Goal: Task Accomplishment & Management: Manage account settings

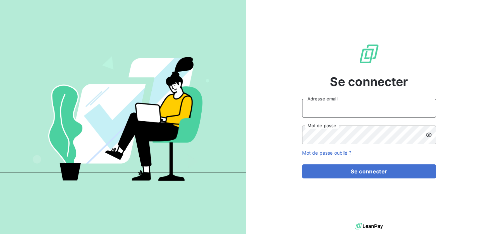
click at [346, 115] on input "Adresse email" at bounding box center [369, 108] width 134 height 19
type input "X"
type input "[PERSON_NAME][EMAIL_ADDRESS][DOMAIN_NAME]"
click at [427, 132] on icon at bounding box center [429, 135] width 7 height 7
click at [411, 179] on div "Se connecter sara@heypongo.com Adresse email Mot de passe Mot de passe oublié ?…" at bounding box center [369, 111] width 134 height 222
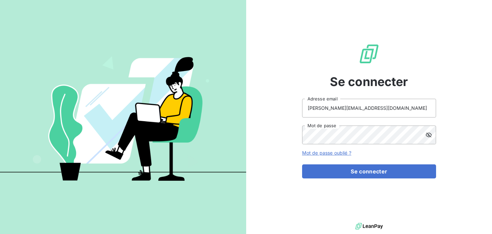
click at [429, 162] on form "sara@heypongo.com Adresse email Mot de passe Mot de passe oublié ? Se connecter" at bounding box center [369, 139] width 134 height 80
click at [427, 162] on form "sara@heypongo.com Adresse email Mot de passe Mot de passe oublié ? Se connecter" at bounding box center [369, 139] width 134 height 80
click at [426, 163] on form "sara@heypongo.com Adresse email Mot de passe Mot de passe oublié ? Se connecter" at bounding box center [369, 139] width 134 height 80
click at [424, 163] on form "sara@heypongo.com Adresse email Mot de passe Mot de passe oublié ? Se connecter" at bounding box center [369, 139] width 134 height 80
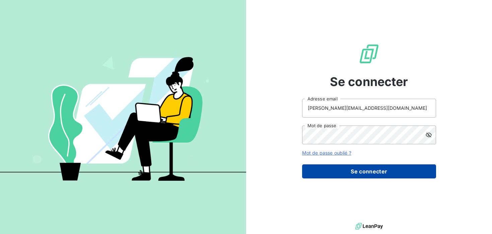
click at [403, 176] on button "Se connecter" at bounding box center [369, 172] width 134 height 14
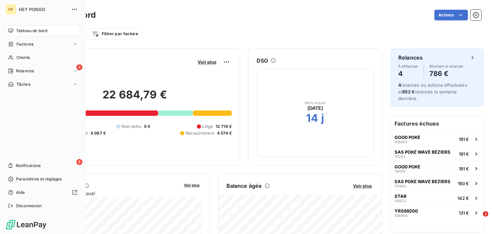
click at [17, 77] on nav "Tableau de bord Factures Clients 4 Relances Tâches" at bounding box center [42, 57] width 75 height 64
click at [18, 74] on div "4 Relances" at bounding box center [42, 71] width 75 height 11
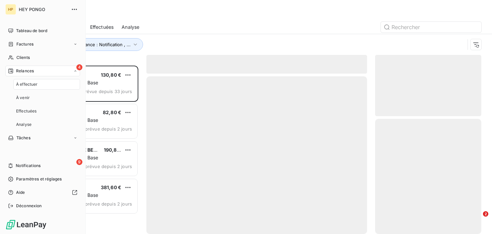
scroll to position [169, 106]
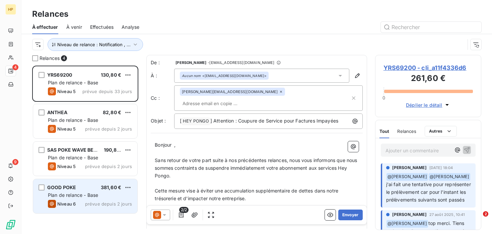
click at [101, 203] on span "prévue depuis 2 jours" at bounding box center [108, 203] width 47 height 5
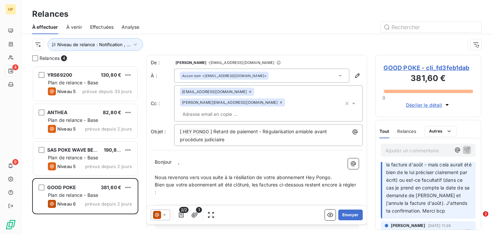
scroll to position [117, 0]
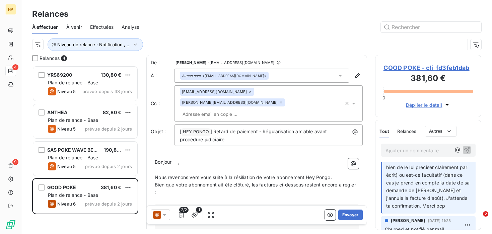
click at [405, 152] on p "Ajouter un commentaire ﻿" at bounding box center [418, 150] width 65 height 8
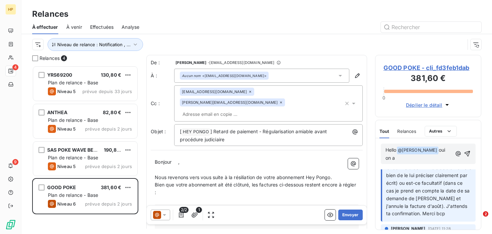
scroll to position [123, 0]
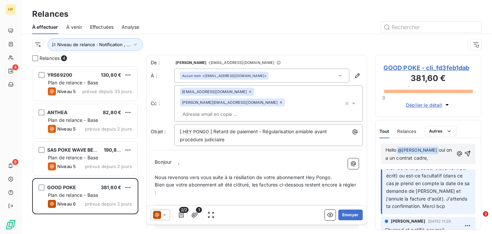
click at [445, 152] on span "oui on a un contrat cadre," at bounding box center [420, 154] width 68 height 14
click at [0, 0] on lt-span ", on" at bounding box center [0, 0] width 0 height 0
click at [431, 155] on p "Hello @ Salomé LALA ﻿ oui, on a un contrat cadre," at bounding box center [420, 154] width 68 height 16
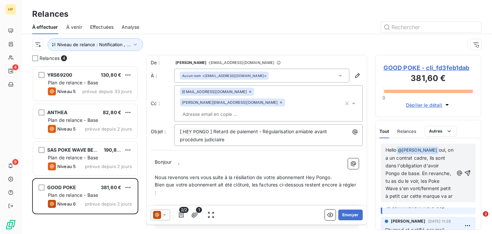
scroll to position [170, 0]
click at [453, 173] on span "oui, on a un contrat cadre, ils sont dans l'obligation d'avoir Pongo de base. E…" at bounding box center [420, 177] width 69 height 60
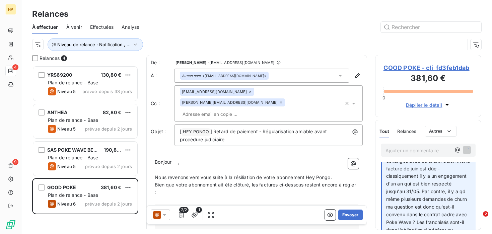
scroll to position [0, 0]
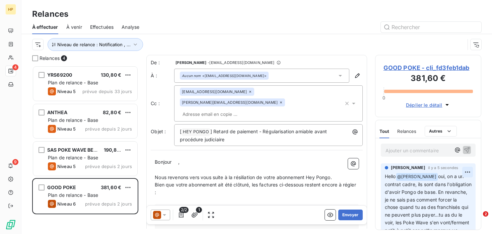
click at [466, 171] on html "HP 4 9 Relances À effectuer À venir Effectuées Analyse Niveau de relance : Noti…" at bounding box center [246, 117] width 492 height 234
click at [455, 188] on div "Editer" at bounding box center [452, 187] width 38 height 11
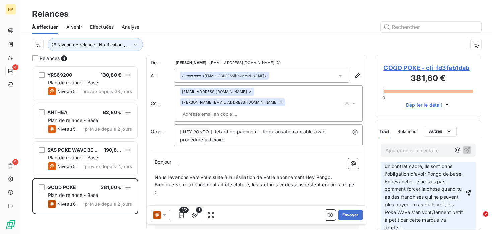
click at [406, 206] on span "oui, on a un contrat cadre, ils sont dans l'obligation d'avoir Pongo de base. E…" at bounding box center [424, 192] width 79 height 75
click at [413, 206] on span "oui, on a un contrat cadre, ils sont dans l'obligation d'avoir Pongo de base. E…" at bounding box center [424, 192] width 79 height 75
click at [430, 202] on span "oui, on a un contrat cadre, ils sont dans l'obligation d'avoir Pongo de base. E…" at bounding box center [429, 188] width 88 height 67
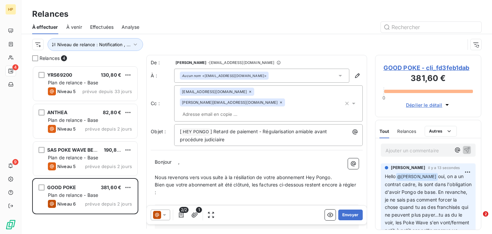
click at [473, 169] on div "Sara Guermoudi il y a 13 secondes Hello @ Salomé LALA oui, on a un contrat cadr…" at bounding box center [428, 205] width 95 height 83
click at [468, 170] on html "HP 4 9 Relances À effectuer À venir Effectuées Analyse Niveau de relance : Noti…" at bounding box center [246, 117] width 492 height 234
click at [447, 183] on div "Editer" at bounding box center [452, 187] width 38 height 11
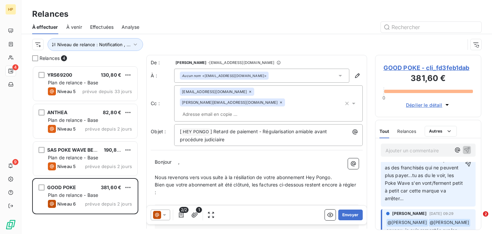
scroll to position [42, 0]
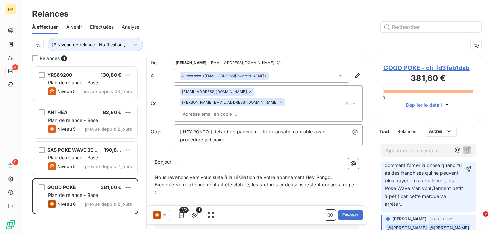
click at [445, 180] on span "oui, on a un contrat cadre, ils sont dans l'obligation d'avoir Pongo de base. E…" at bounding box center [424, 169] width 79 height 75
click at [434, 204] on p "Hello @ Salomé LALA ﻿ oui, on a un contrat cadre, ils sont dans l'obligation d'…" at bounding box center [424, 169] width 79 height 77
click at [441, 197] on span "oui, on a un contrat cadre, ils sont dans l'obligation d'avoir Pongo de base. E…" at bounding box center [425, 169] width 80 height 75
click at [449, 197] on span "oui, on a un contrat cadre, ils sont dans l'obligation d'avoir Pongo de base. E…" at bounding box center [425, 169] width 80 height 75
click at [0, 0] on lt-strong "," at bounding box center [0, 0] width 0 height 0
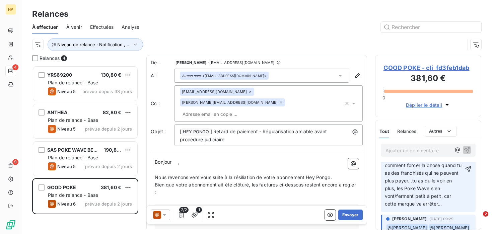
click at [411, 181] on span "oui, on a un contrat cadre, ils sont dans l'obligation d'avoir Pongo de base. E…" at bounding box center [424, 169] width 79 height 75
click at [413, 181] on span "oui, on a un contrat cadre, ils sont dans l'obligation d'avoir Pongo de base. E…" at bounding box center [424, 169] width 79 height 75
click at [0, 0] on lt-span "·tu" at bounding box center [0, 0] width 0 height 0
click at [425, 179] on span "oui, on a un contrat cadre, ils sont dans l'obligation d'avoir Pongo de base. E…" at bounding box center [424, 169] width 79 height 75
click at [431, 184] on p "Hello @ Salomé LALA ﻿ oui, on a un contrat cadre, ils sont dans l'obligation d'…" at bounding box center [424, 169] width 79 height 77
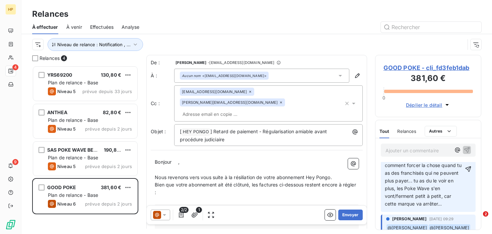
click at [431, 183] on span "oui, on a un contrat cadre, ils sont dans l'obligation d'avoir Pongo de base. E…" at bounding box center [424, 169] width 79 height 75
click at [0, 0] on lt-span "dû" at bounding box center [0, 0] width 0 height 0
click at [445, 204] on p "Hello @ Salomé LALA ﻿ oui, on a un contrat cadre, ils sont dans l'obligation d'…" at bounding box center [424, 169] width 79 height 77
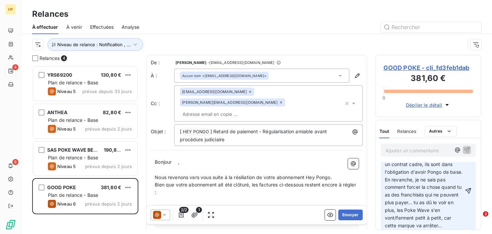
scroll to position [30, 0]
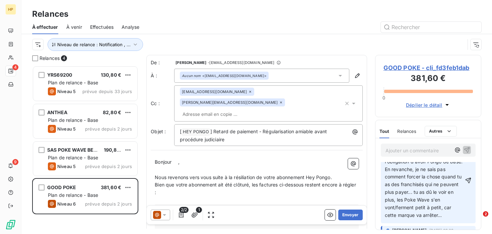
click at [393, 192] on span "oui, on a un contrat cadre, ils sont dans l'obligation d'avoir Pongo de base. E…" at bounding box center [424, 180] width 79 height 75
click at [462, 185] on p "Hello @ Salomé LALA ﻿ oui, on a un contrat cadre, ils sont dans l'obligation d'…" at bounding box center [424, 180] width 79 height 77
click at [436, 193] on span "oui, on a un contrat cadre, ils sont dans l'obligation d'avoir Pongo de base. E…" at bounding box center [424, 180] width 79 height 75
click at [469, 179] on icon "button" at bounding box center [468, 180] width 7 height 7
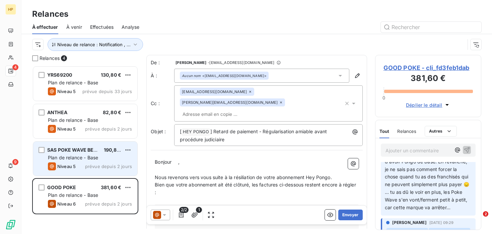
click at [84, 165] on div "Niveau 5 prévue depuis 2 jours" at bounding box center [90, 167] width 84 height 8
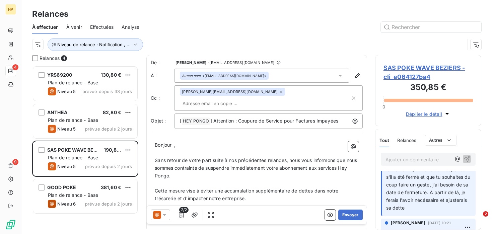
scroll to position [47, 0]
click at [407, 159] on p "Ajouter un commentaire ﻿" at bounding box center [418, 159] width 65 height 8
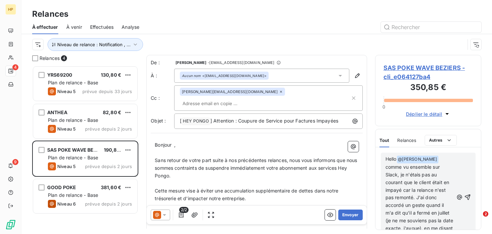
scroll to position [120, 0]
drag, startPoint x: 443, startPoint y: 230, endPoint x: 443, endPoint y: 247, distance: 17.4
click at [443, 234] on html "HP 4 9 Relances À effectuer À venir Effectuées Analyse Niveau de relance : Noti…" at bounding box center [246, 117] width 492 height 234
click at [470, 178] on div "Hello @ Salomé LALA ﻿ comme vu ensemble sur Slack, je n'étais pas au courant qu…" at bounding box center [428, 197] width 85 height 85
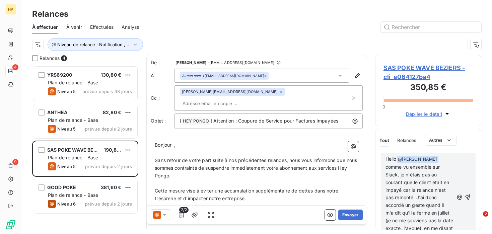
click at [272, 25] on div at bounding box center [314, 27] width 334 height 11
click at [0, 0] on lt-div at bounding box center [0, 0] width 0 height 0
click at [397, 228] on span "comme vu ensemble sur Slack, je n'étais pas au courant que le client était en i…" at bounding box center [420, 201] width 69 height 75
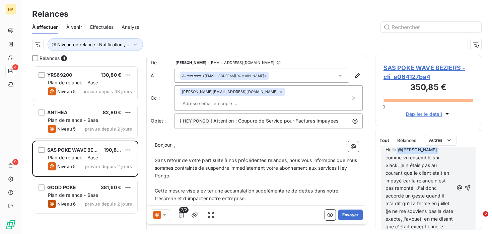
drag, startPoint x: 392, startPoint y: 227, endPoint x: 461, endPoint y: 267, distance: 79.3
click at [461, 234] on html "HP 4 9 Relances À effectuer À venir Effectuées Analyse Niveau de relance : Noti…" at bounding box center [246, 117] width 492 height 234
click at [409, 196] on span "comme vu ensemble sur Slack, je n'étais pas au courant que le client était en i…" at bounding box center [420, 173] width 69 height 128
click at [0, 0] on lt-span ", il" at bounding box center [0, 0] width 0 height 0
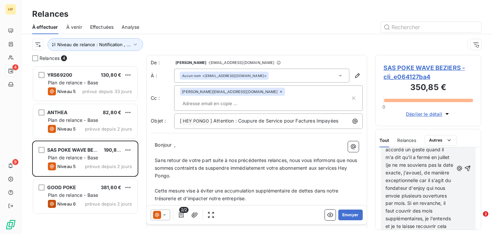
click at [430, 187] on span "comme vu ensemble sur Slack, je n'étais pas au courant que le client était en i…" at bounding box center [420, 173] width 69 height 128
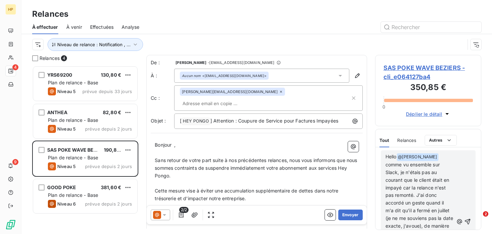
scroll to position [805, 0]
click at [444, 178] on span "comme vu ensemble sur Slack, je n'étais pas au courant que le client était en i…" at bounding box center [420, 224] width 69 height 128
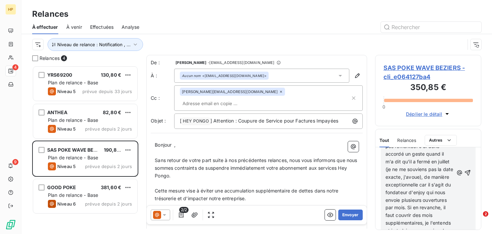
scroll to position [856, 0]
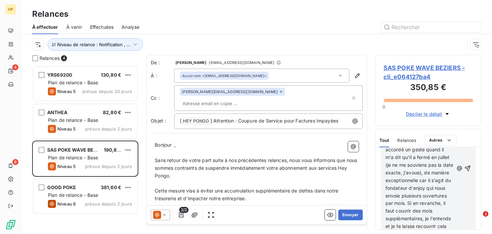
click at [431, 189] on span "comme vu ensemble sur Slack, je n'étais pas au courant que le client était en i…" at bounding box center [420, 173] width 69 height 128
drag, startPoint x: 415, startPoint y: 193, endPoint x: 440, endPoint y: 194, distance: 24.8
click at [440, 194] on span "comme vu ensemble sur Slack, je n'étais pas au courant que le client était en i…" at bounding box center [420, 161] width 69 height 151
click at [422, 203] on span "comme vu ensemble sur Slack, je n'étais pas au courant que le client était en i…" at bounding box center [420, 158] width 69 height 144
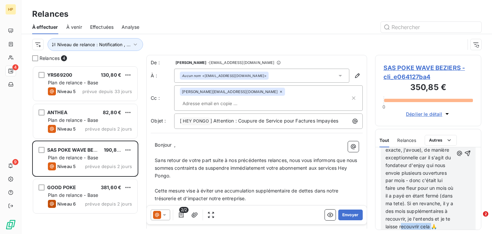
drag, startPoint x: 417, startPoint y: 218, endPoint x: 364, endPoint y: 218, distance: 52.6
click at [364, 218] on div "Relances 4 YRS69200 130,80 € Plan de relance - Base Niveau 5 prévue depuis 33 j…" at bounding box center [256, 144] width 471 height 179
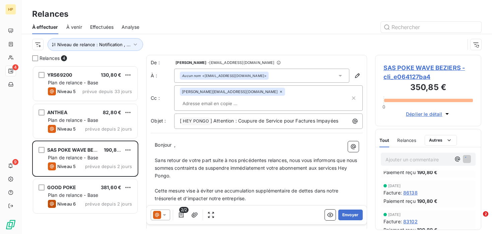
click at [412, 140] on span "Relances" at bounding box center [406, 140] width 19 height 5
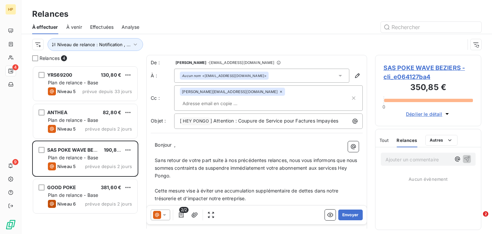
click at [376, 142] on div "Tout Relances Commentaires Portail client Tout Relances Autres" at bounding box center [429, 140] width 106 height 14
click at [382, 142] on span "Tout" at bounding box center [384, 140] width 9 height 5
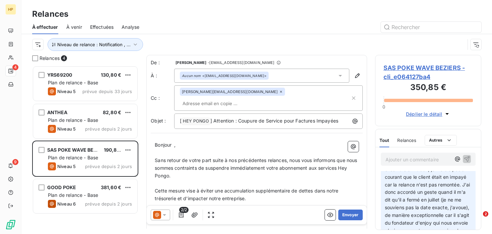
scroll to position [29, 0]
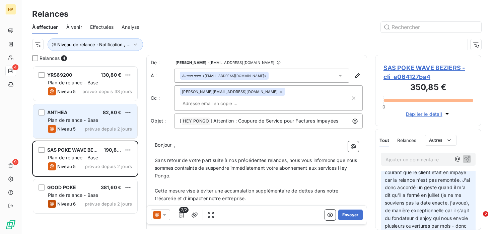
click at [84, 118] on span "Plan de relance - Base" at bounding box center [73, 120] width 50 height 6
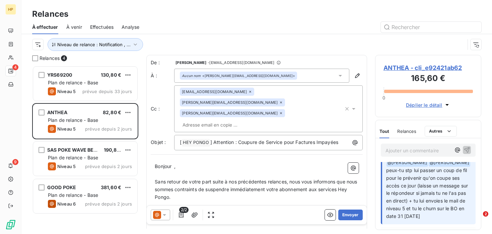
scroll to position [16, 0]
click at [430, 155] on div "Ajouter un commentaire ﻿" at bounding box center [428, 150] width 95 height 13
click at [431, 151] on p "Ajouter un commentaire ﻿" at bounding box center [418, 150] width 65 height 8
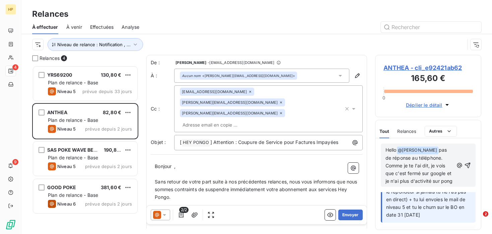
scroll to position [54, 0]
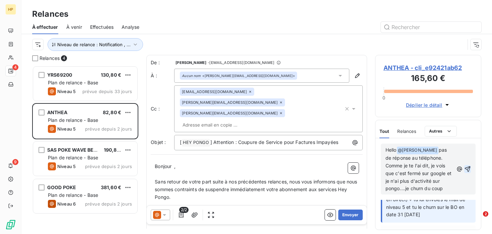
click at [468, 168] on icon "button" at bounding box center [467, 169] width 7 height 7
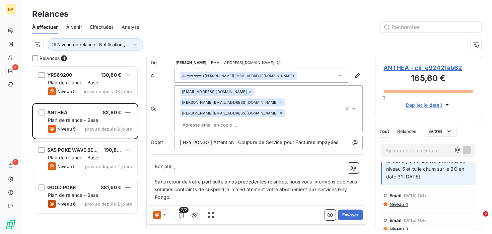
scroll to position [16, 0]
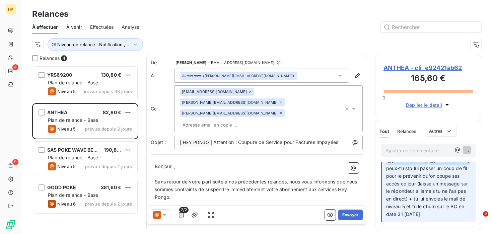
click at [397, 73] on h3 "165,60 €" at bounding box center [428, 78] width 89 height 13
click at [402, 69] on span "ANTHEA - cli_e92421ab62" at bounding box center [428, 67] width 89 height 9
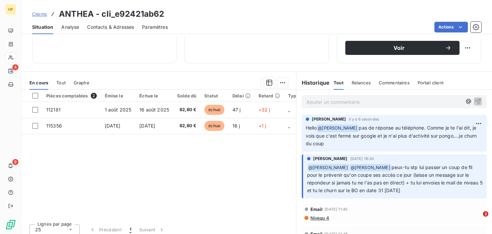
scroll to position [116, 0]
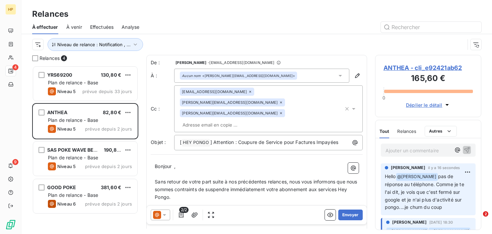
scroll to position [169, 106]
click at [352, 217] on button "Envoyer" at bounding box center [350, 215] width 24 height 11
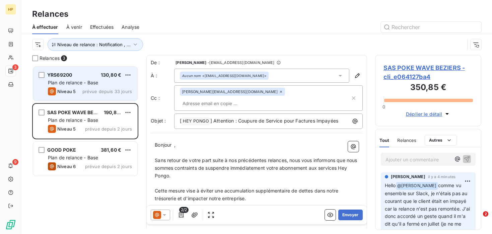
click at [89, 88] on div "Niveau 5 prévue depuis 33 jours" at bounding box center [90, 91] width 84 height 8
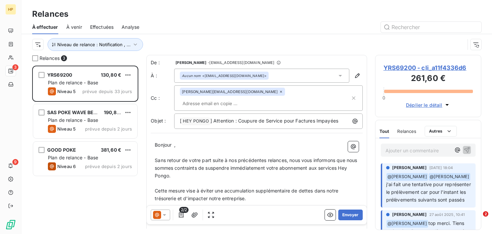
click at [68, 22] on div "À venir" at bounding box center [74, 27] width 16 height 14
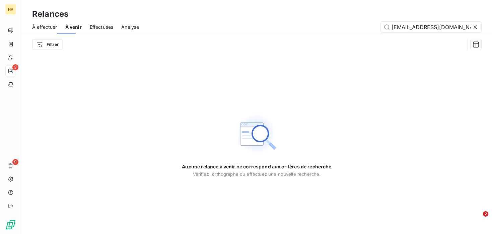
scroll to position [0, 19]
click at [98, 27] on span "Effectuées" at bounding box center [102, 27] width 24 height 7
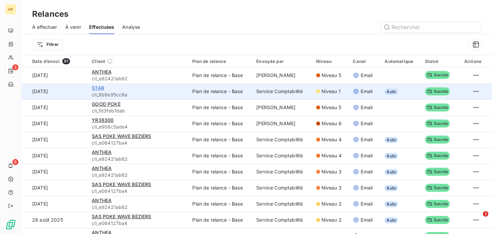
click at [100, 91] on span "STAR" at bounding box center [98, 88] width 12 height 6
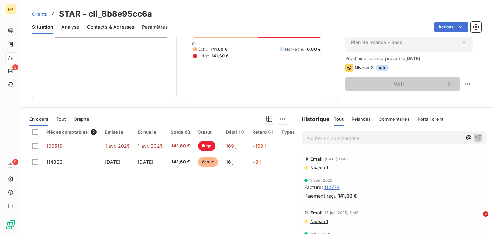
scroll to position [98, 0]
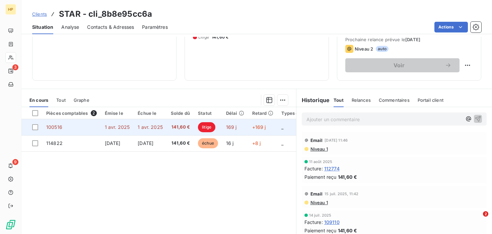
click at [200, 129] on td "litige" at bounding box center [208, 127] width 28 height 16
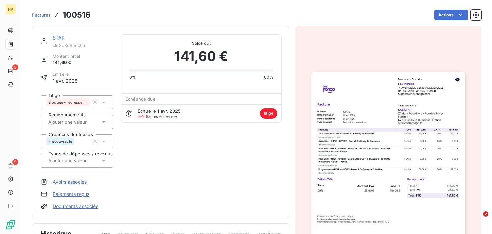
click at [200, 129] on div "STAR cli_8b8e95cc6a Montant initial 141,60 € Émise le 1 avr. 2025 Litige Bloqué…" at bounding box center [161, 122] width 241 height 175
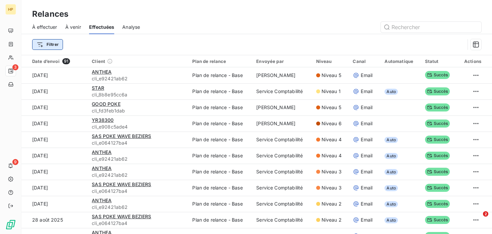
click at [55, 42] on html "HP 3 9 Relances À effectuer À venir Effectuées Analyse Filtrer Date d’envoi 91 …" at bounding box center [246, 117] width 492 height 234
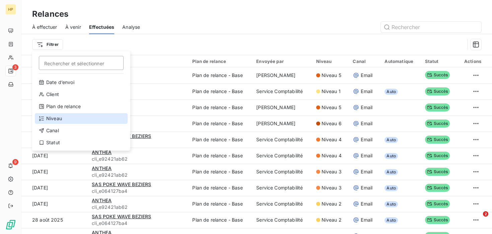
click at [74, 118] on div "Niveau" at bounding box center [81, 118] width 93 height 11
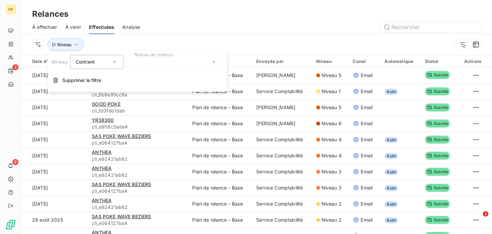
click at [143, 64] on div at bounding box center [174, 62] width 97 height 14
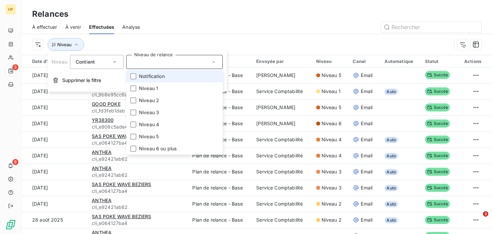
click at [93, 61] on span "Contient" at bounding box center [85, 62] width 19 height 6
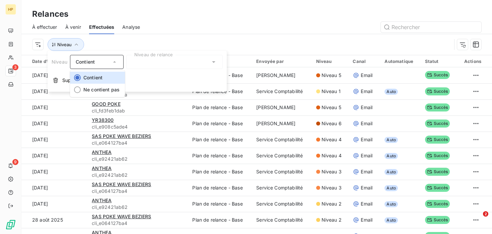
click at [162, 65] on div at bounding box center [174, 62] width 97 height 14
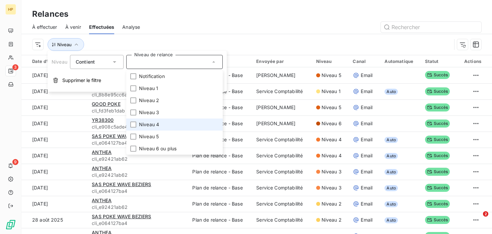
click at [142, 130] on li "Niveau 4" at bounding box center [174, 125] width 97 height 12
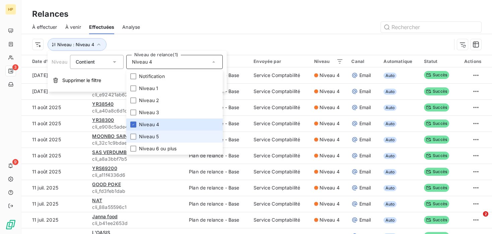
click at [142, 137] on span "Niveau 5" at bounding box center [149, 136] width 20 height 7
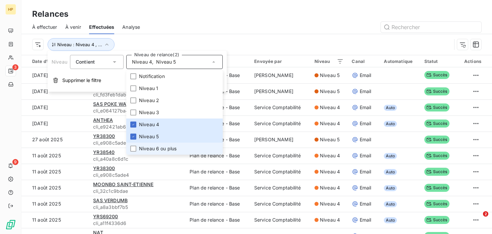
click at [142, 145] on span "Niveau 6 ou plus" at bounding box center [158, 148] width 38 height 7
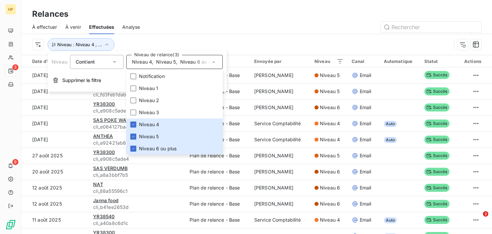
click at [265, 5] on div "Relances À effectuer À venir Effectuées Analyse Niveau : Niveau 4 , ..." at bounding box center [256, 27] width 471 height 55
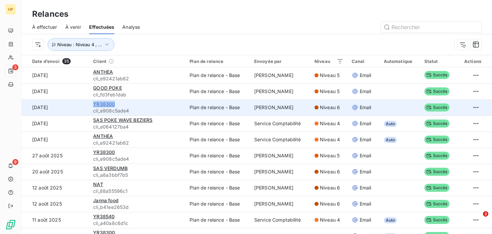
click at [99, 104] on span "YR38300" at bounding box center [104, 104] width 22 height 6
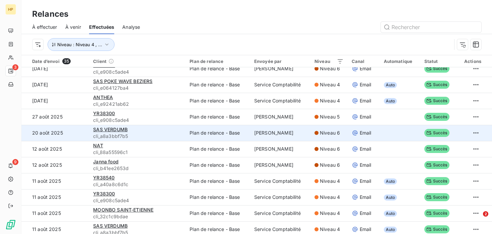
scroll to position [49, 0]
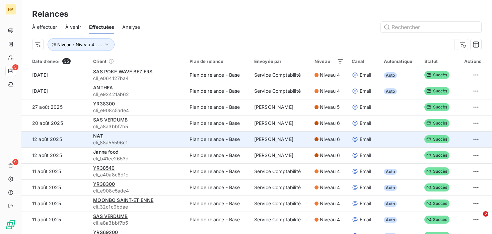
click at [95, 140] on span "cli_88a55596c1" at bounding box center [137, 142] width 88 height 7
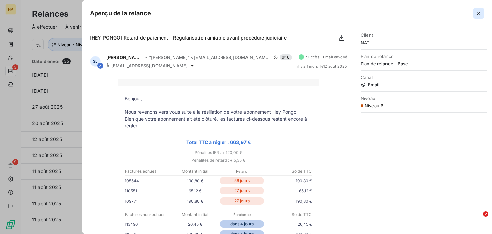
click at [478, 9] on button "button" at bounding box center [479, 13] width 11 height 11
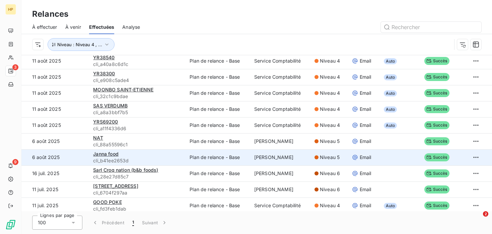
scroll to position [0, 0]
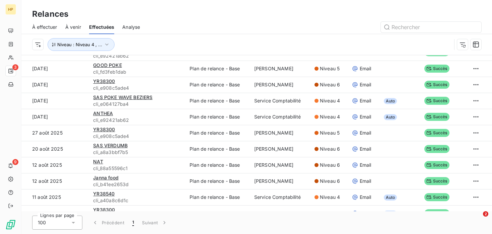
click at [51, 29] on span "À effectuer" at bounding box center [44, 27] width 25 height 7
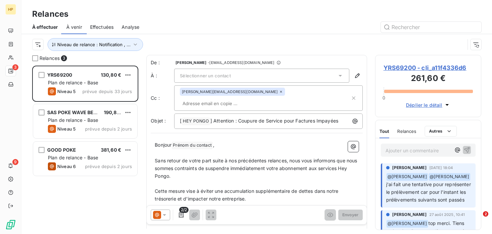
scroll to position [169, 106]
click at [430, 68] on span "YRS69200 - cli_a11f4336d6" at bounding box center [428, 67] width 89 height 9
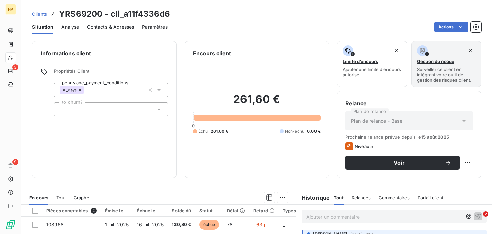
click at [263, 81] on div "261,60 € 0 Échu 261,60 € Non-échu 0,00 €" at bounding box center [257, 113] width 128 height 113
click at [72, 29] on span "Analyse" at bounding box center [70, 27] width 18 height 7
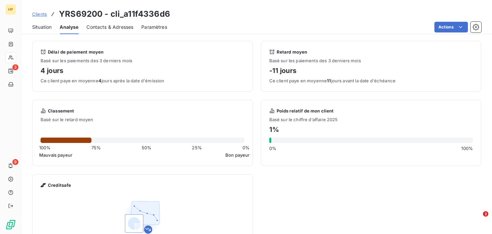
click at [44, 23] on div "Situation" at bounding box center [41, 27] width 19 height 14
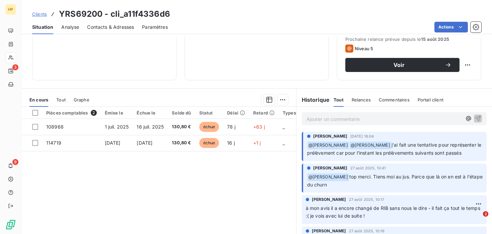
scroll to position [98, 0]
click at [368, 102] on div "Relances" at bounding box center [361, 99] width 19 height 14
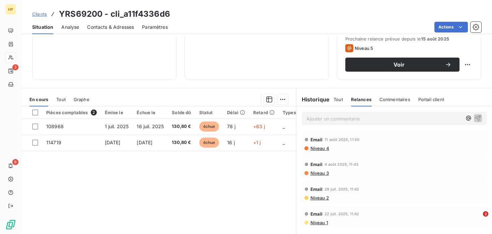
click at [403, 102] on div "Commentaires" at bounding box center [395, 99] width 31 height 14
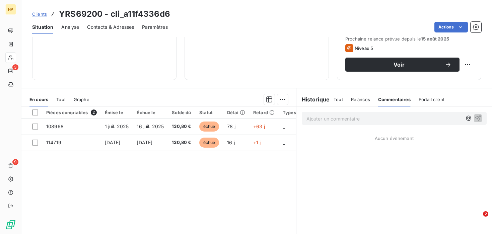
click at [439, 102] on div "Portail client" at bounding box center [432, 99] width 26 height 14
click at [342, 102] on div "Tout" at bounding box center [338, 99] width 9 height 14
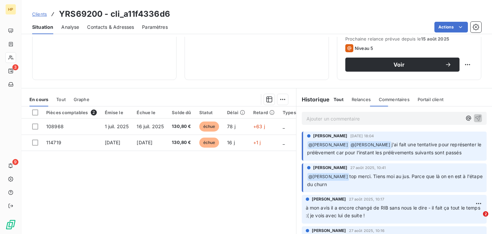
click at [316, 102] on h6 "Historique" at bounding box center [314, 100] width 34 height 8
click at [64, 99] on span "Tout" at bounding box center [60, 99] width 9 height 5
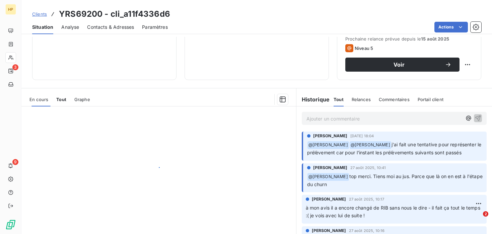
click at [81, 99] on span "Graphe" at bounding box center [82, 99] width 16 height 5
click at [28, 102] on div "En cours Tout Graphe" at bounding box center [158, 99] width 275 height 14
click at [49, 102] on div "En cours Tout Graphe" at bounding box center [158, 99] width 275 height 14
click at [53, 102] on div "En cours Tout Graphe" at bounding box center [158, 99] width 275 height 14
click at [44, 100] on span "En cours" at bounding box center [38, 99] width 19 height 5
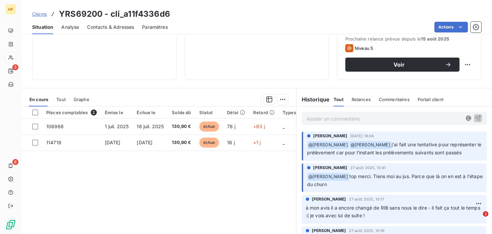
click at [61, 100] on span "Tout" at bounding box center [60, 99] width 9 height 5
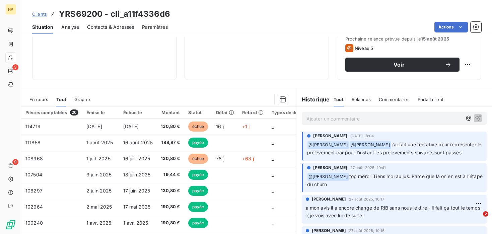
click at [80, 102] on div "Graphe" at bounding box center [82, 99] width 16 height 14
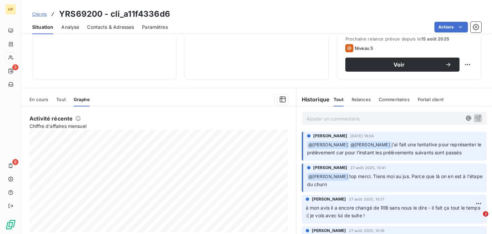
click at [27, 97] on div "En cours Tout Graphe" at bounding box center [158, 99] width 275 height 14
click at [35, 99] on span "En cours" at bounding box center [38, 99] width 19 height 5
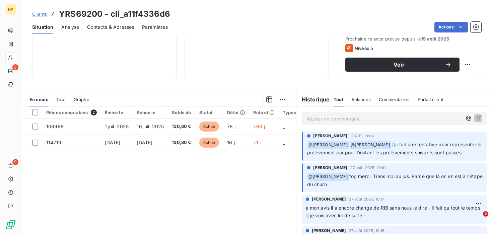
click at [74, 24] on span "Analyse" at bounding box center [70, 27] width 18 height 7
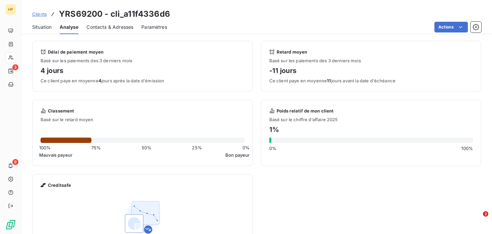
click at [104, 29] on span "Contacts & Adresses" at bounding box center [109, 27] width 47 height 7
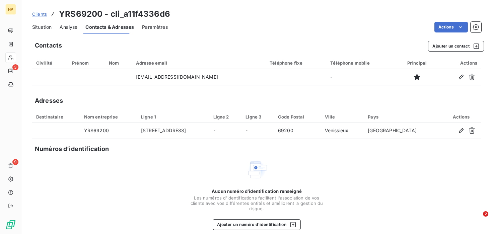
click at [147, 29] on span "Paramètres" at bounding box center [155, 27] width 26 height 7
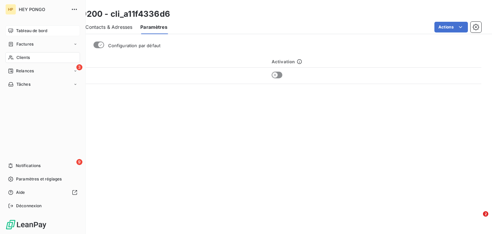
click at [43, 29] on span "Tableau de bord" at bounding box center [31, 31] width 31 height 6
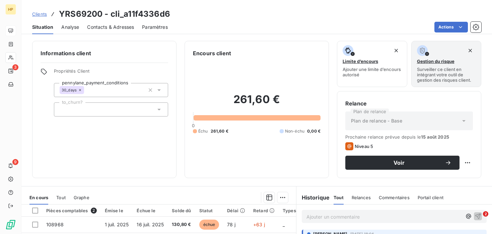
click at [72, 25] on span "Analyse" at bounding box center [70, 27] width 18 height 7
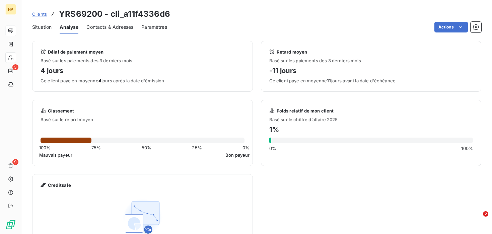
click at [47, 25] on span "Situation" at bounding box center [41, 27] width 19 height 7
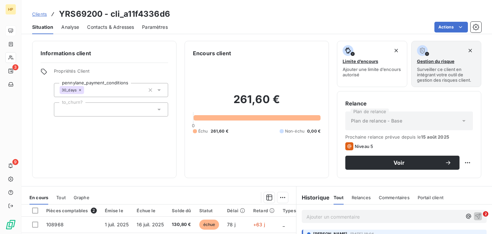
scroll to position [37, 0]
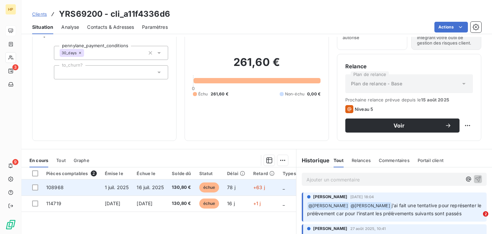
click at [233, 184] on td "78 j" at bounding box center [236, 188] width 26 height 16
